Goal: Information Seeking & Learning: Check status

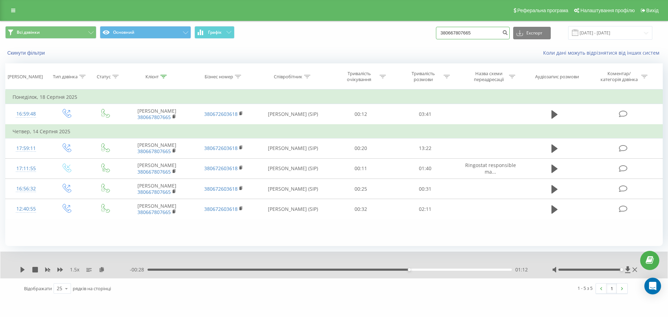
drag, startPoint x: 0, startPoint y: 0, endPoint x: 409, endPoint y: 30, distance: 410.2
click at [409, 30] on div "Всі дзвінки Основний Графік 380667807665 Експорт .csv .xls .xlsx [DATE] - [DATE]" at bounding box center [334, 33] width 658 height 14
paste input "63 700 1449"
type input "380 63 700 1449"
click at [508, 33] on icon "submit" at bounding box center [505, 32] width 6 height 4
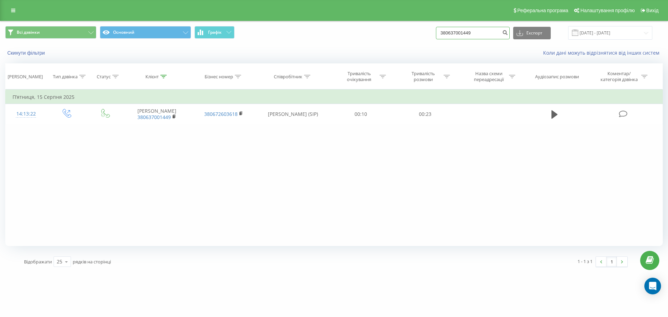
drag, startPoint x: 479, startPoint y: 30, endPoint x: 398, endPoint y: 20, distance: 82.5
click at [398, 20] on div "Реферальна програма Налаштування профілю Вихід Всі дзвінки Основний Графік 3806…" at bounding box center [334, 136] width 668 height 272
paste input "67 321 5080"
type input "380 67 321 5080"
click at [510, 33] on button "submit" at bounding box center [505, 33] width 9 height 13
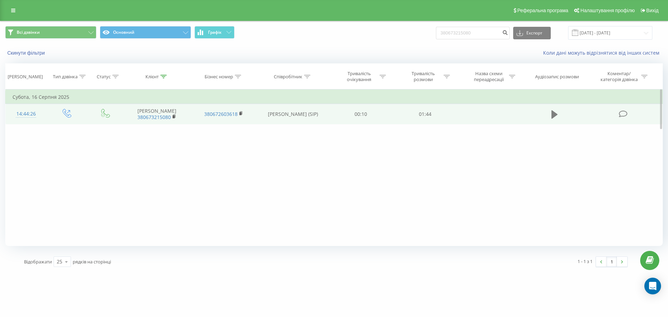
click at [556, 119] on icon at bounding box center [555, 115] width 6 height 10
